Goal: Communication & Community: Answer question/provide support

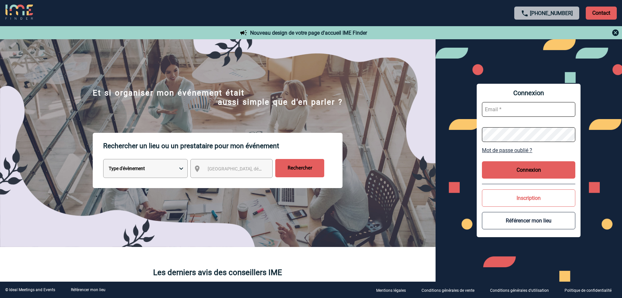
type input "[EMAIL_ADDRESS][DOMAIN_NAME]"
click at [528, 170] on button "Connexion" at bounding box center [528, 169] width 93 height 17
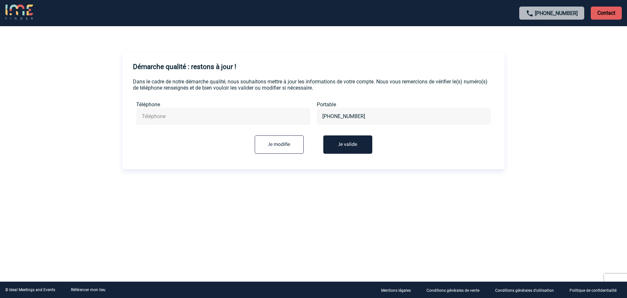
click at [349, 147] on button "Je valide" at bounding box center [347, 144] width 49 height 18
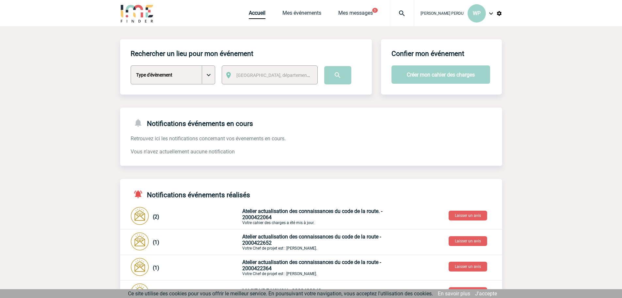
click at [209, 76] on select "Type d'évènement Séminaire avec nuitée Séminaire sans nuitée Repas de groupe Te…" at bounding box center [173, 74] width 85 height 19
click at [540, 141] on body "Wilfrid PERDU WP Accueil Mes événements 5" at bounding box center [311, 267] width 622 height 535
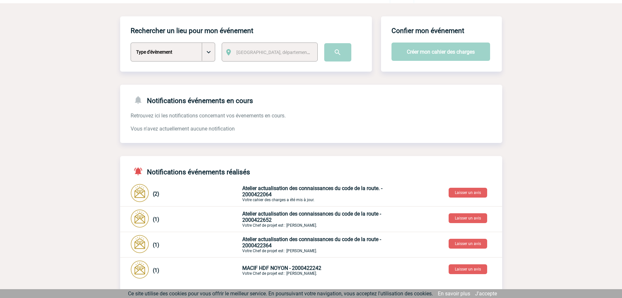
scroll to position [33, 0]
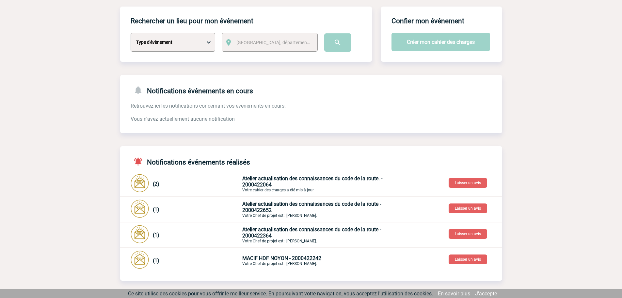
click at [155, 183] on span "(2)" at bounding box center [156, 184] width 7 height 6
